Goal: Transaction & Acquisition: Register for event/course

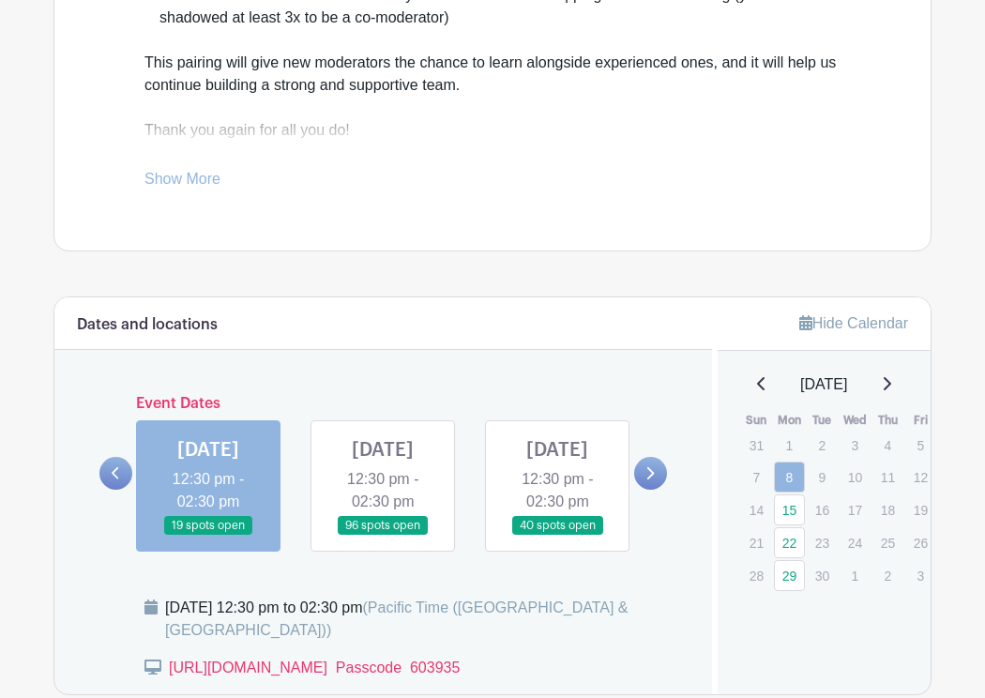
scroll to position [789, 0]
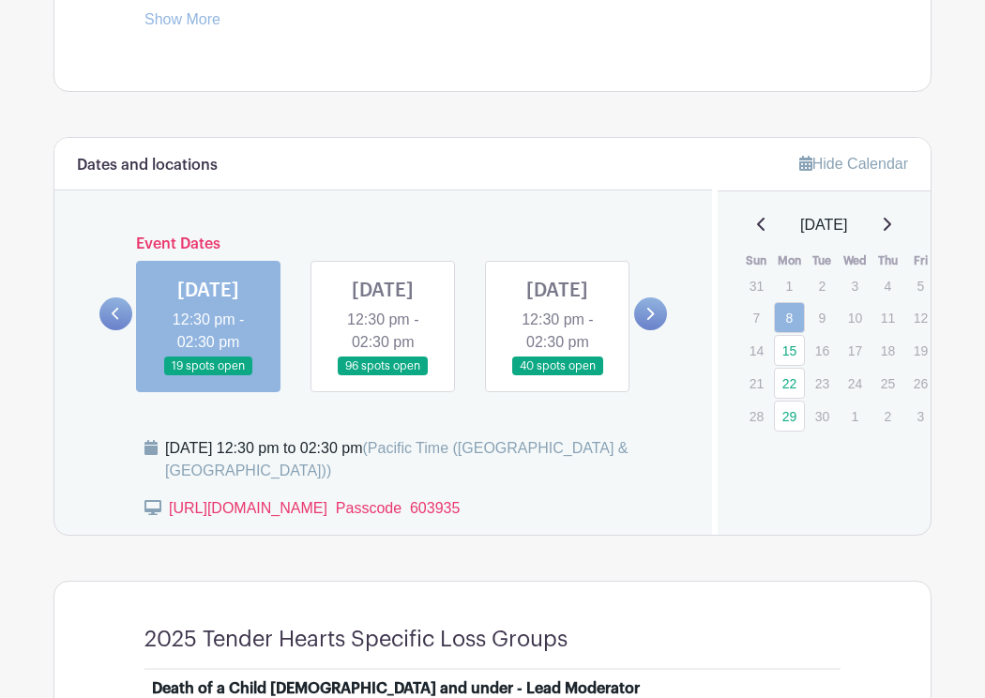
scroll to position [939, 0]
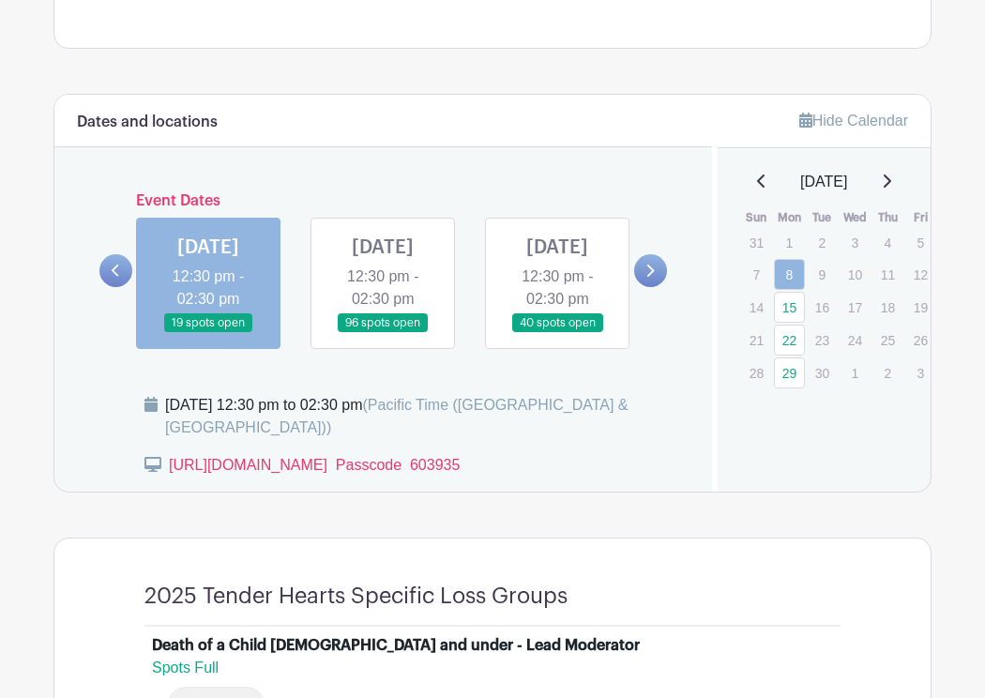
click at [383, 333] on link at bounding box center [383, 333] width 0 height 0
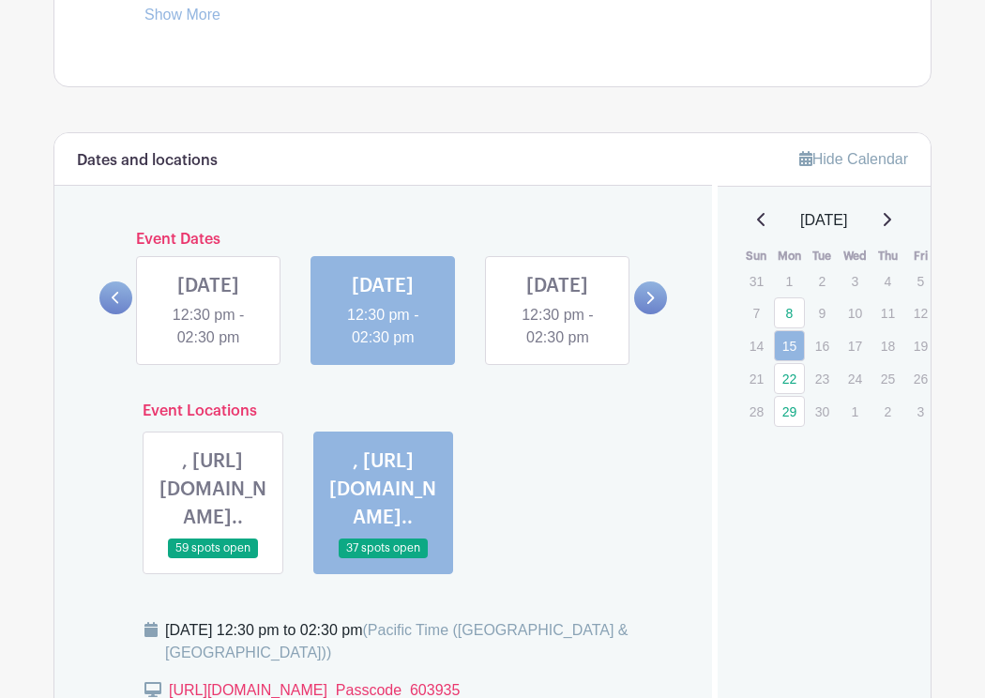
scroll to position [924, 0]
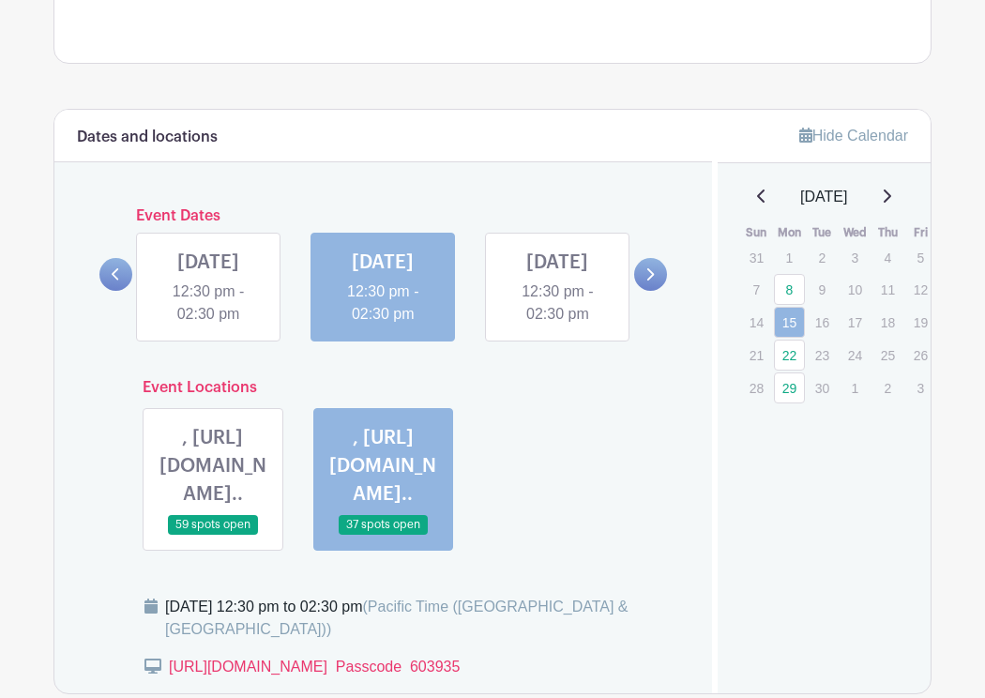
click at [557, 325] on link at bounding box center [557, 325] width 0 height 0
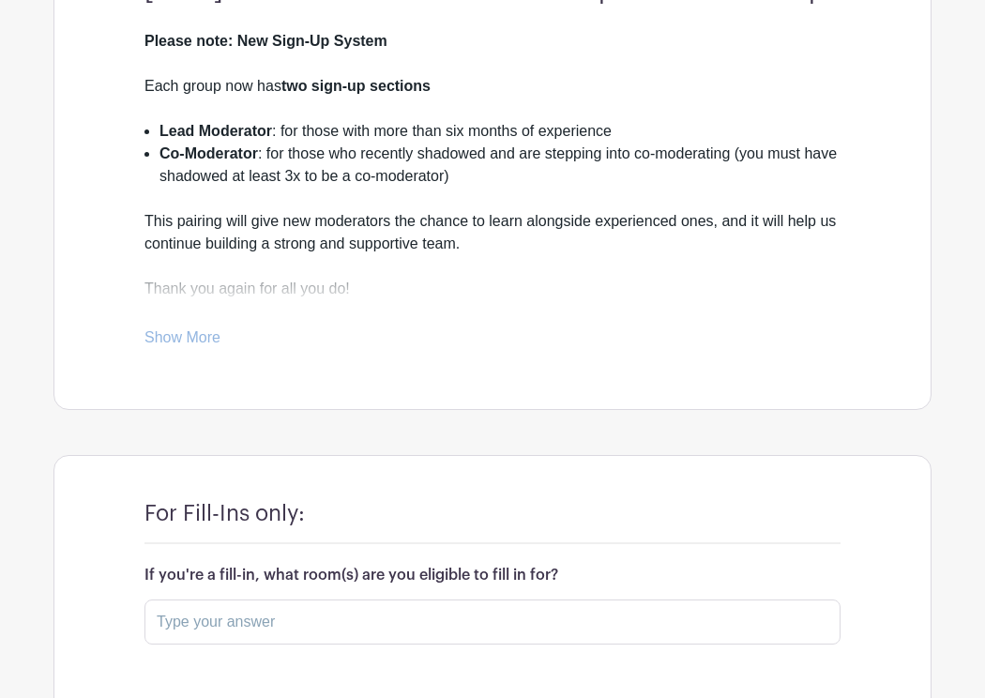
scroll to position [347, 0]
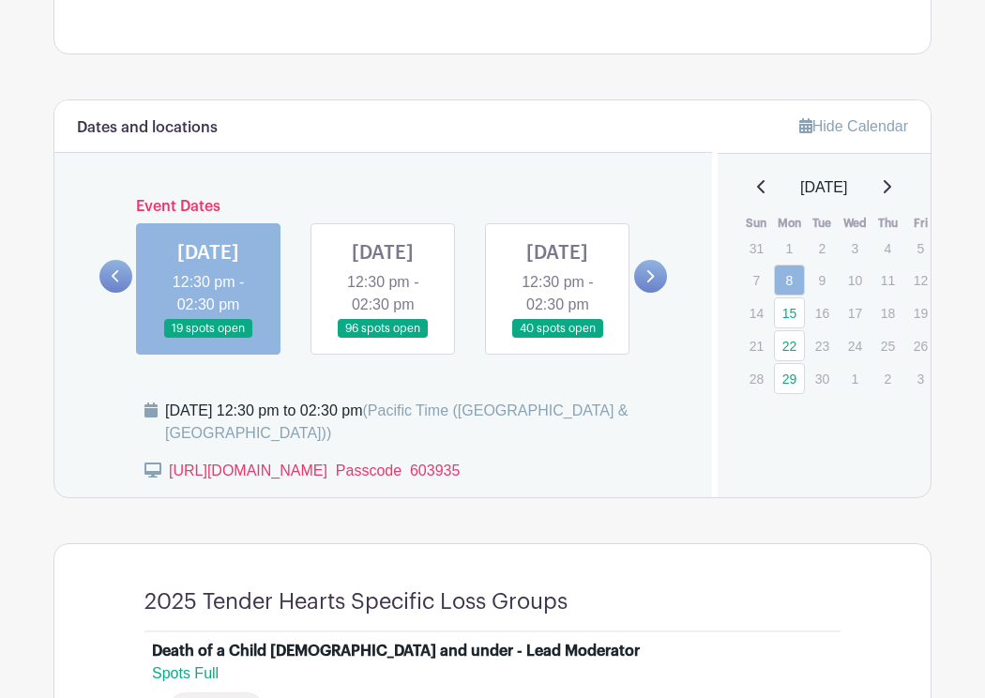
scroll to position [939, 0]
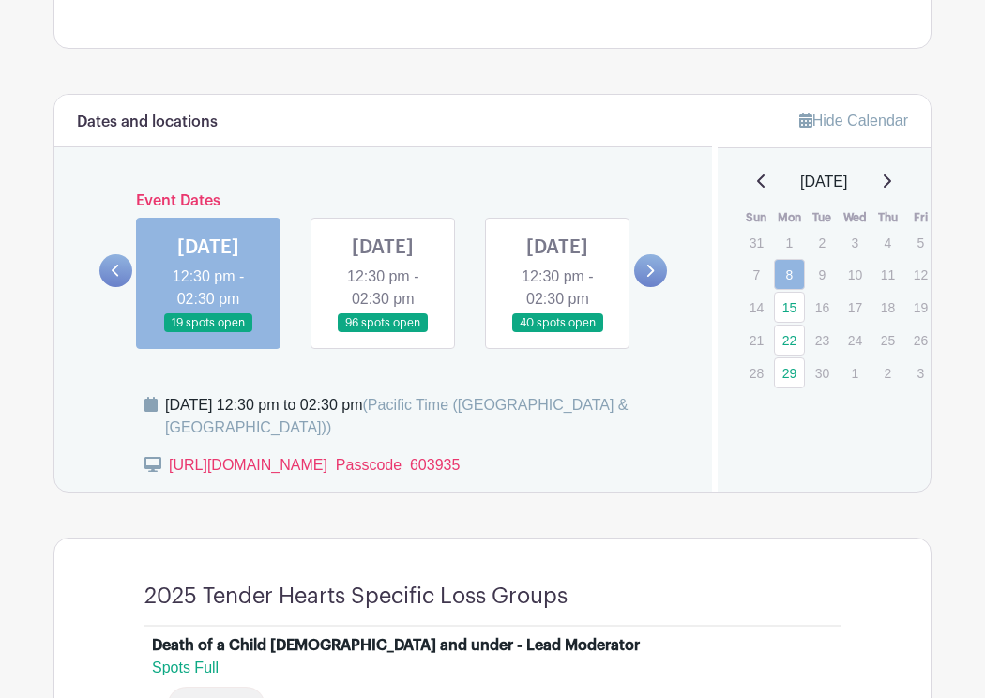
click at [557, 333] on link at bounding box center [557, 333] width 0 height 0
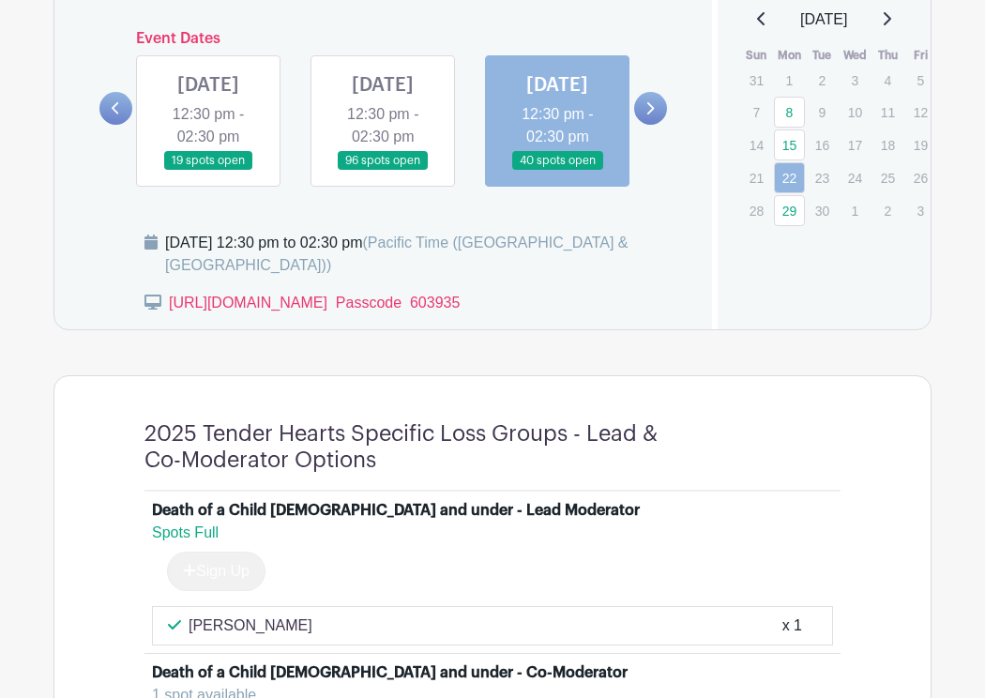
scroll to position [1076, 0]
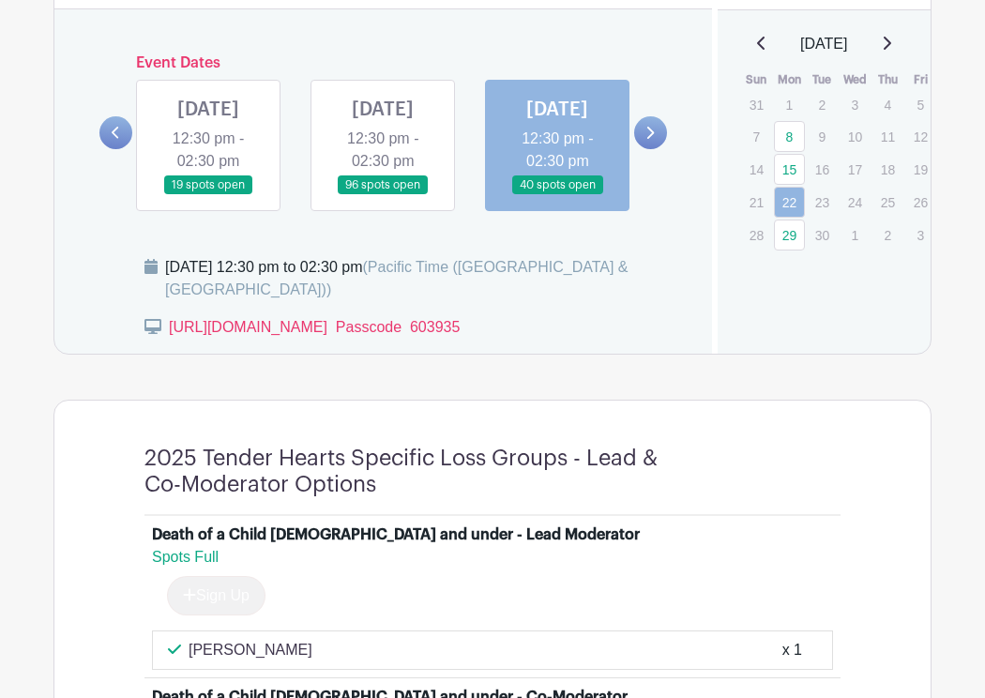
click at [650, 149] on link at bounding box center [650, 132] width 33 height 33
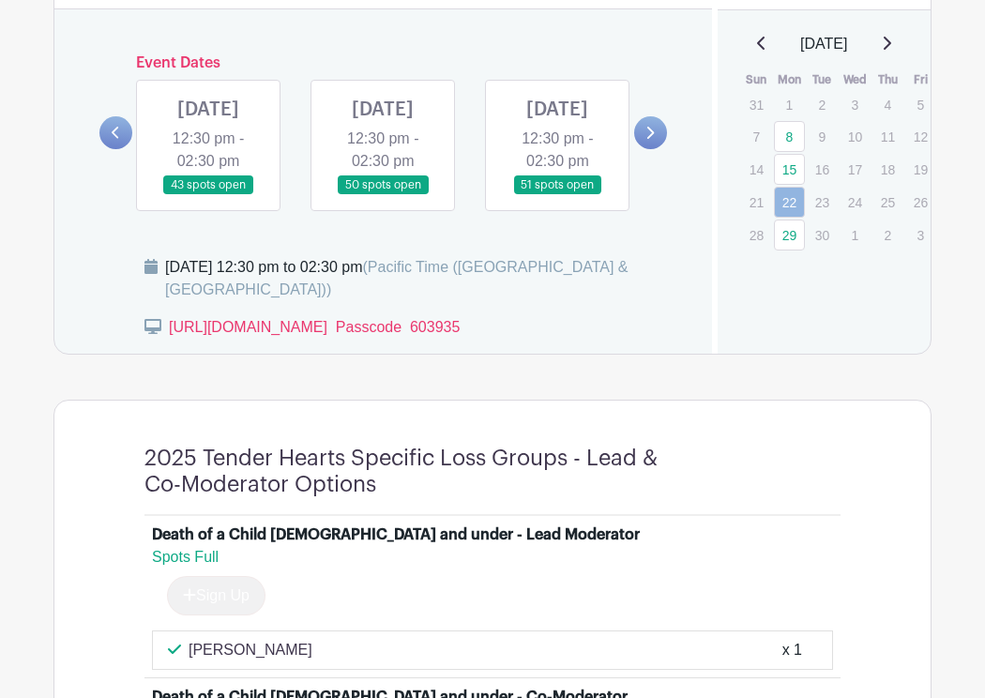
click at [208, 195] on link at bounding box center [208, 195] width 0 height 0
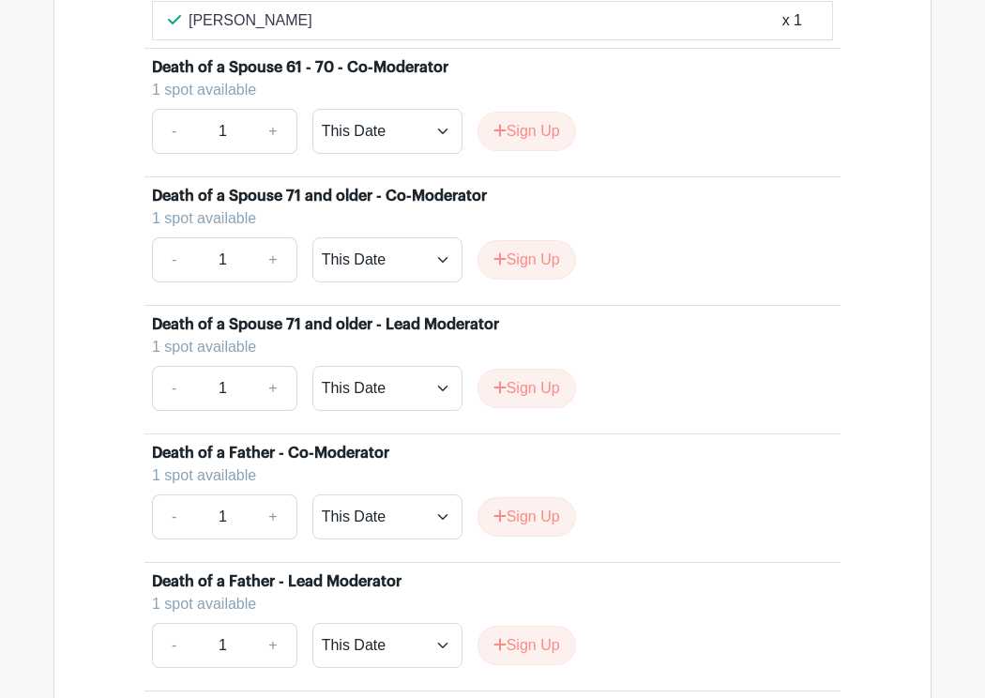
scroll to position [3768, 0]
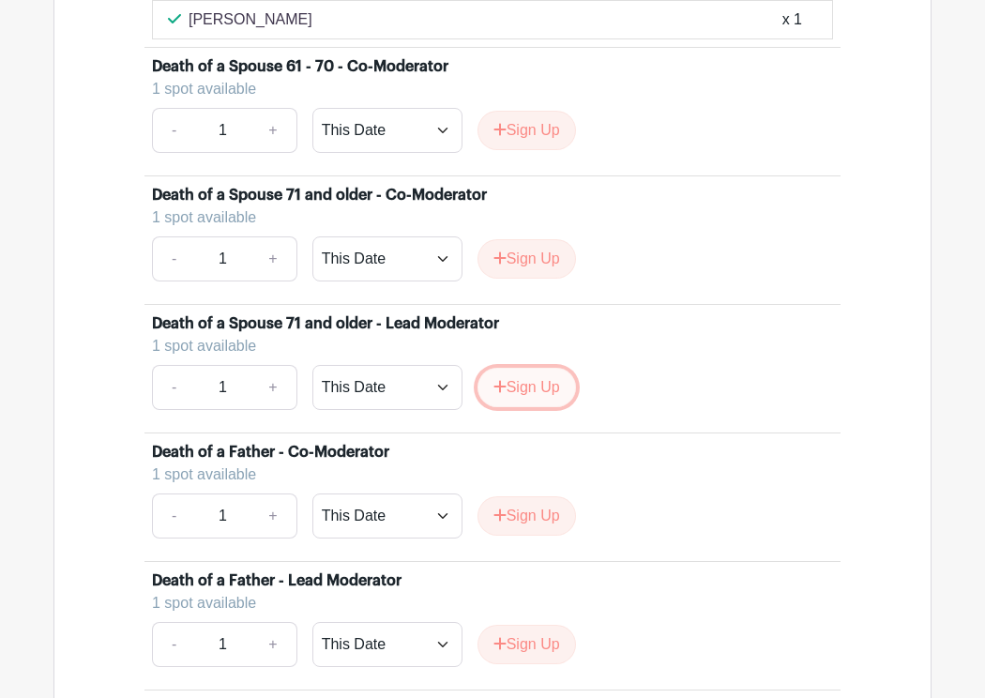
click at [525, 407] on button "Sign Up" at bounding box center [526, 387] width 98 height 39
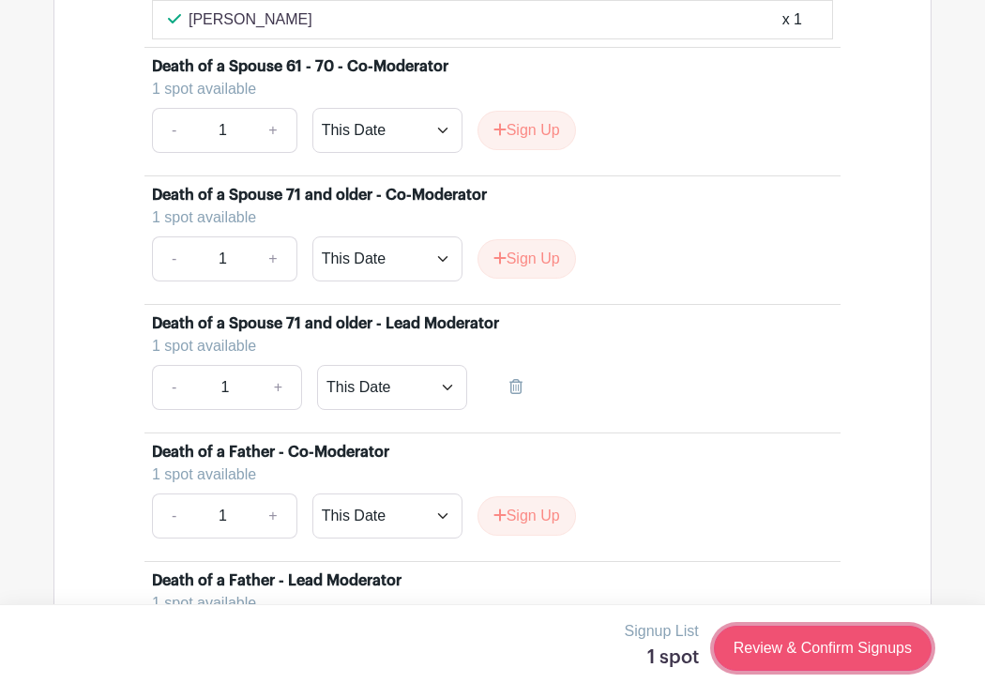
click at [767, 643] on link "Review & Confirm Signups" at bounding box center [823, 647] width 218 height 45
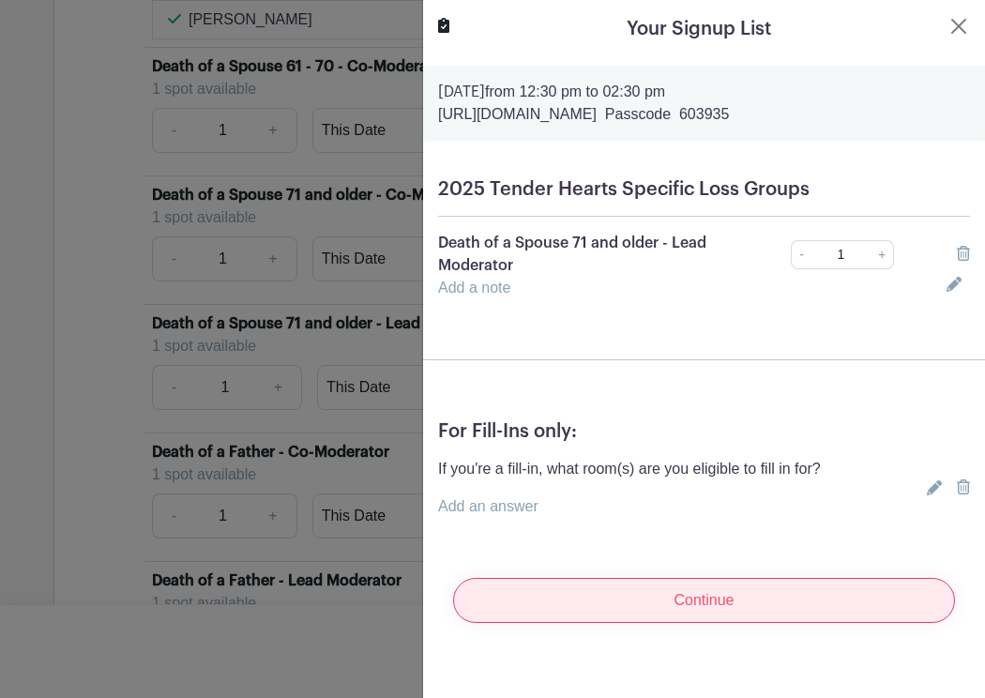
click at [699, 598] on input "Continue" at bounding box center [704, 600] width 502 height 45
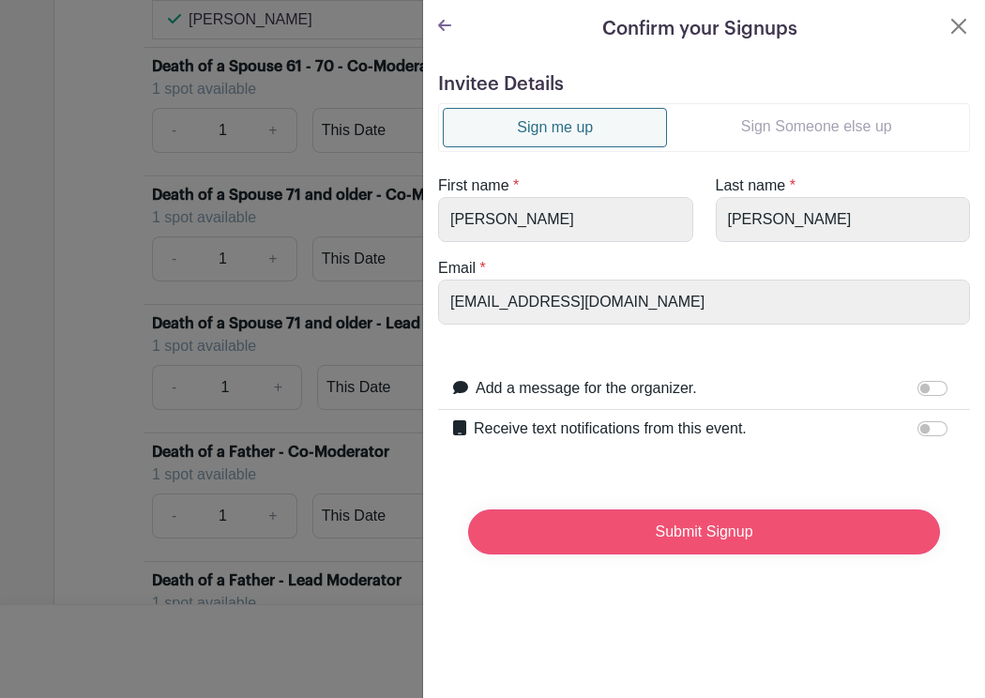
click at [713, 530] on input "Submit Signup" at bounding box center [704, 531] width 472 height 45
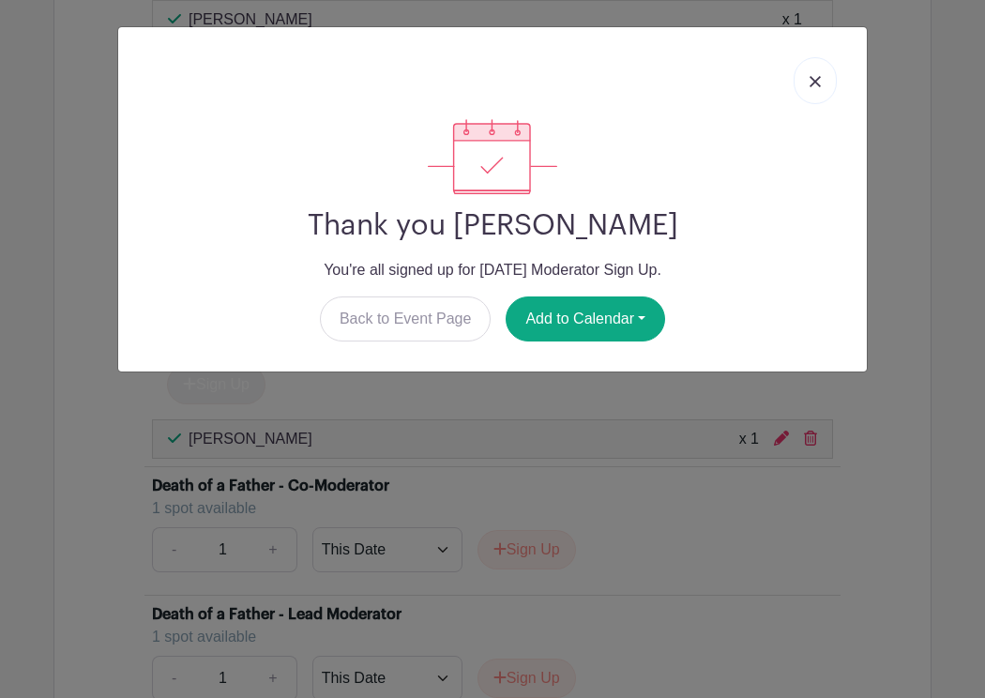
click at [816, 78] on img at bounding box center [814, 81] width 11 height 11
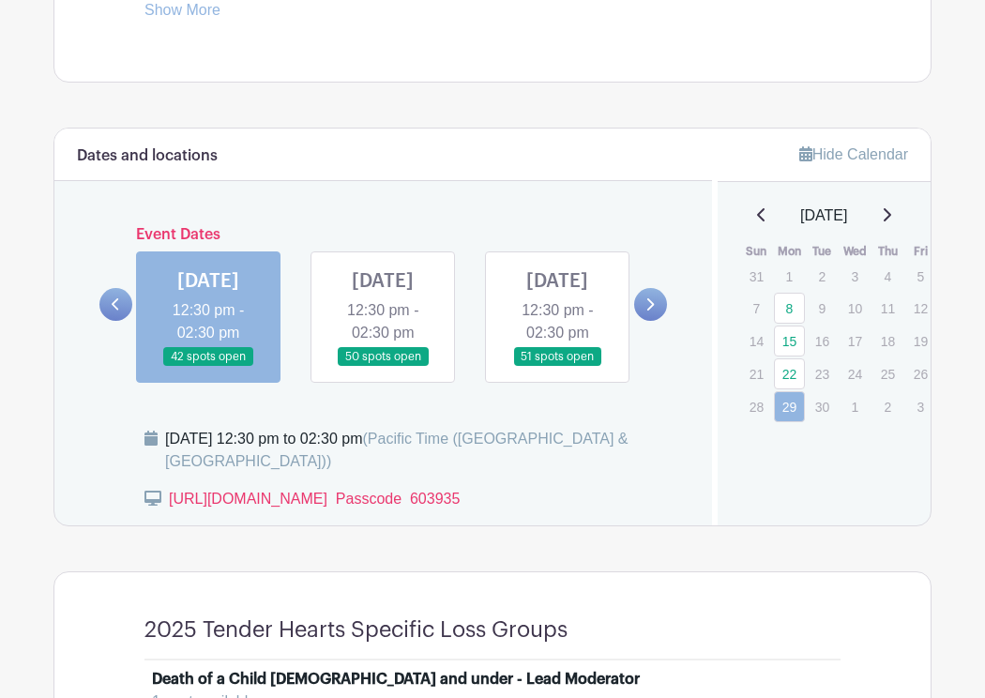
scroll to position [990, 0]
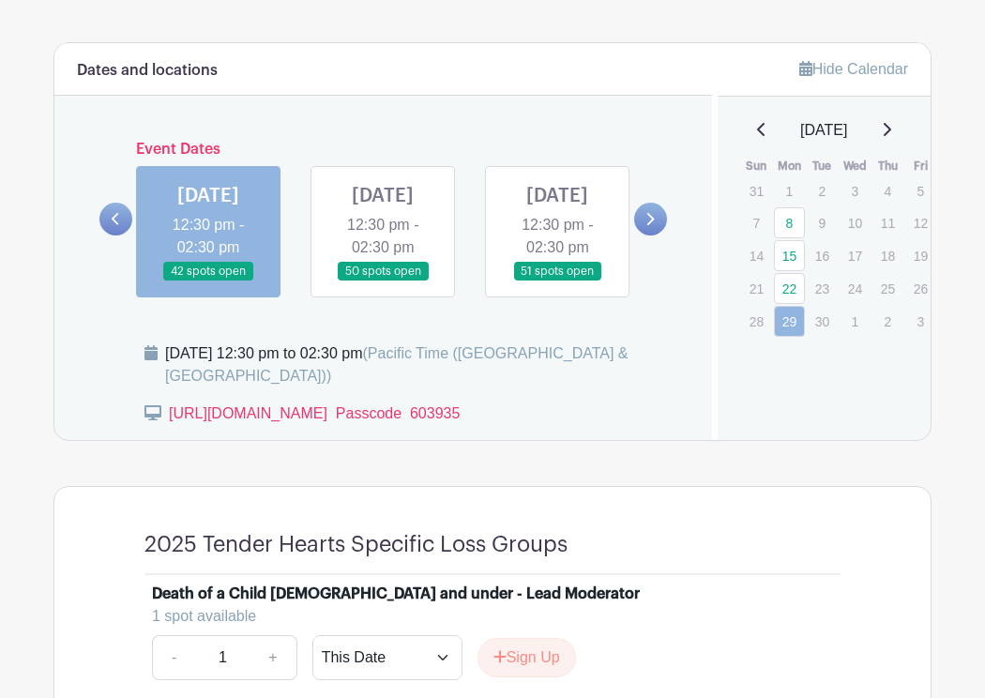
click at [383, 281] on link at bounding box center [383, 281] width 0 height 0
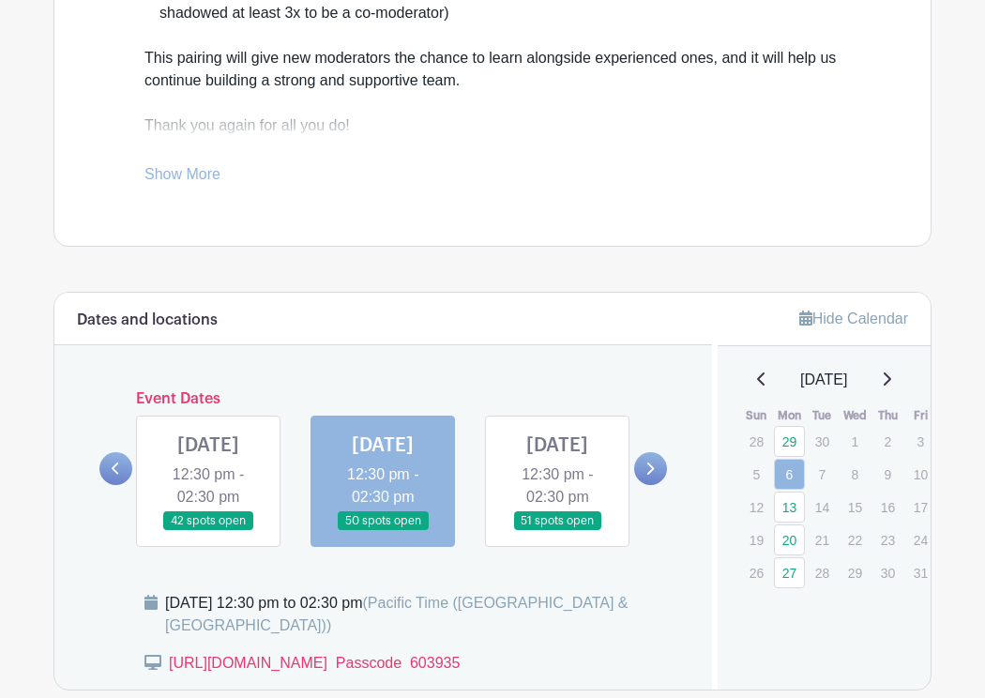
scroll to position [752, 0]
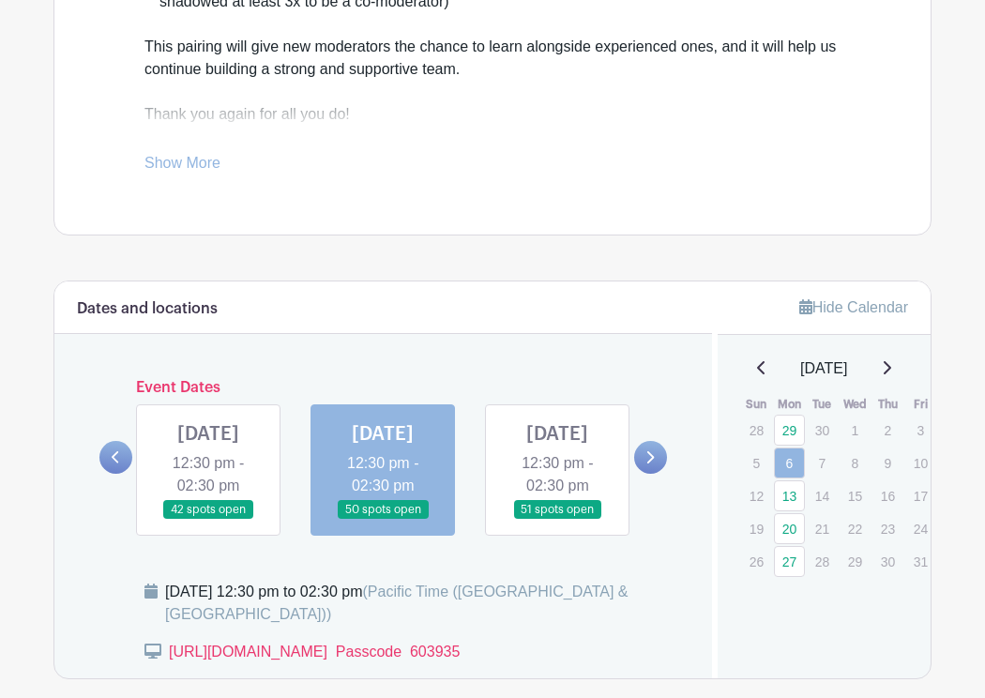
click at [115, 464] on icon at bounding box center [116, 457] width 8 height 14
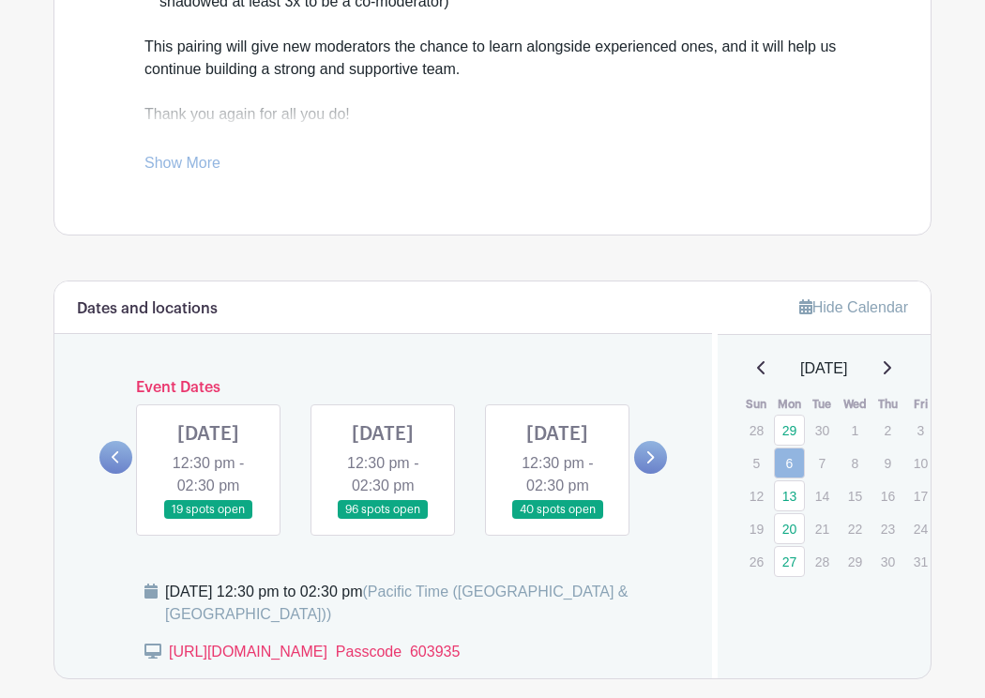
click at [208, 519] on link at bounding box center [208, 519] width 0 height 0
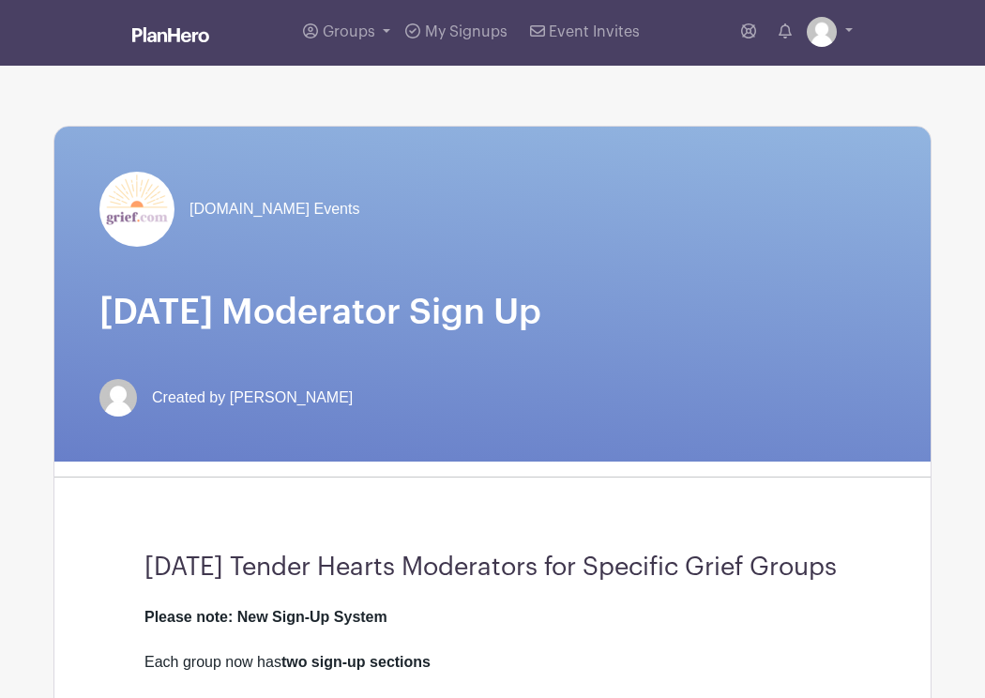
scroll to position [8, 0]
